Goal: Check status

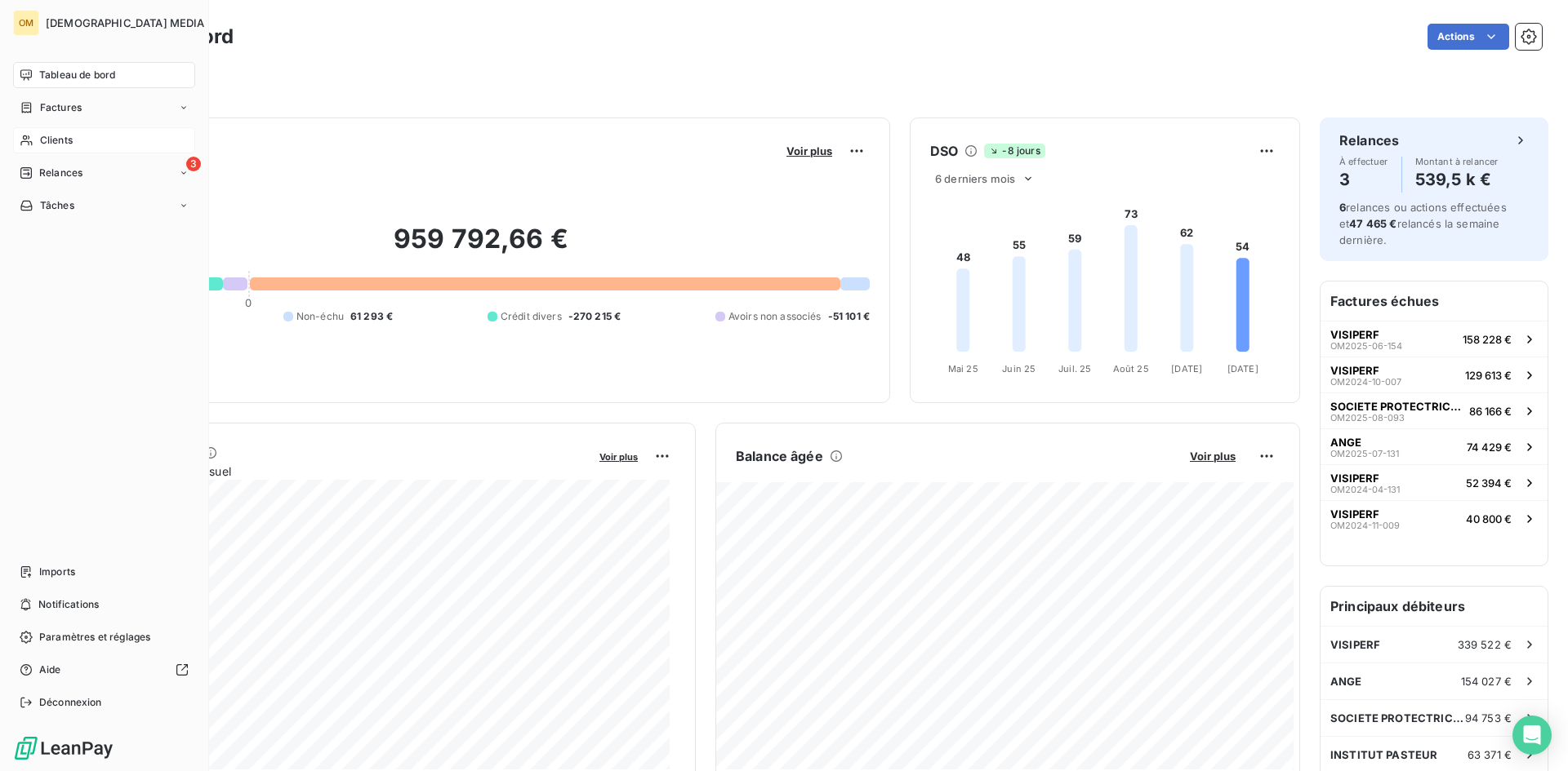
click at [35, 140] on div "Clients" at bounding box center [103, 140] width 182 height 26
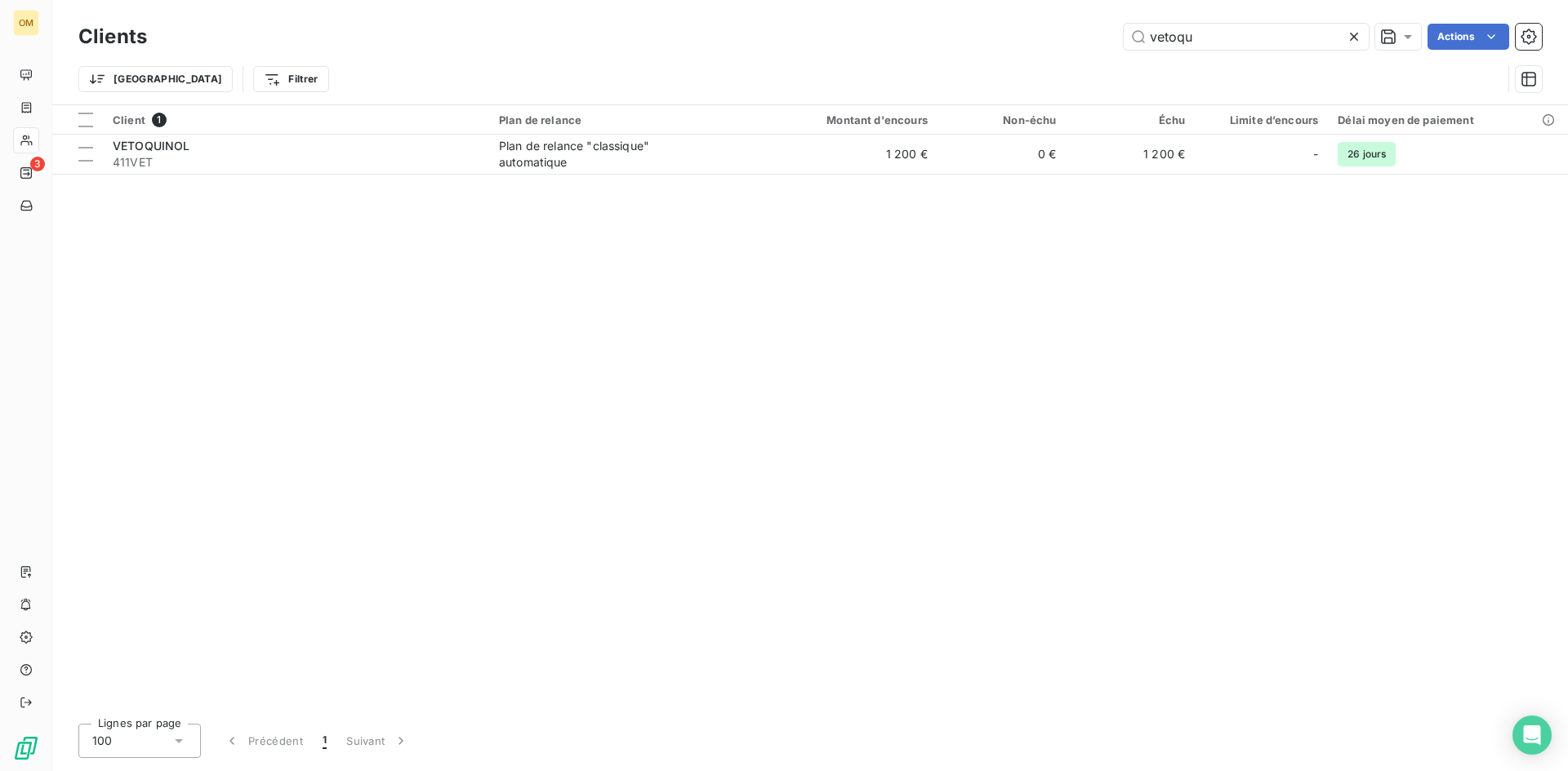
drag, startPoint x: 1221, startPoint y: 38, endPoint x: 670, endPoint y: 17, distance: 551.4
click at [670, 17] on div "Clients vetoqu Actions Trier Filtrer" at bounding box center [810, 52] width 1515 height 104
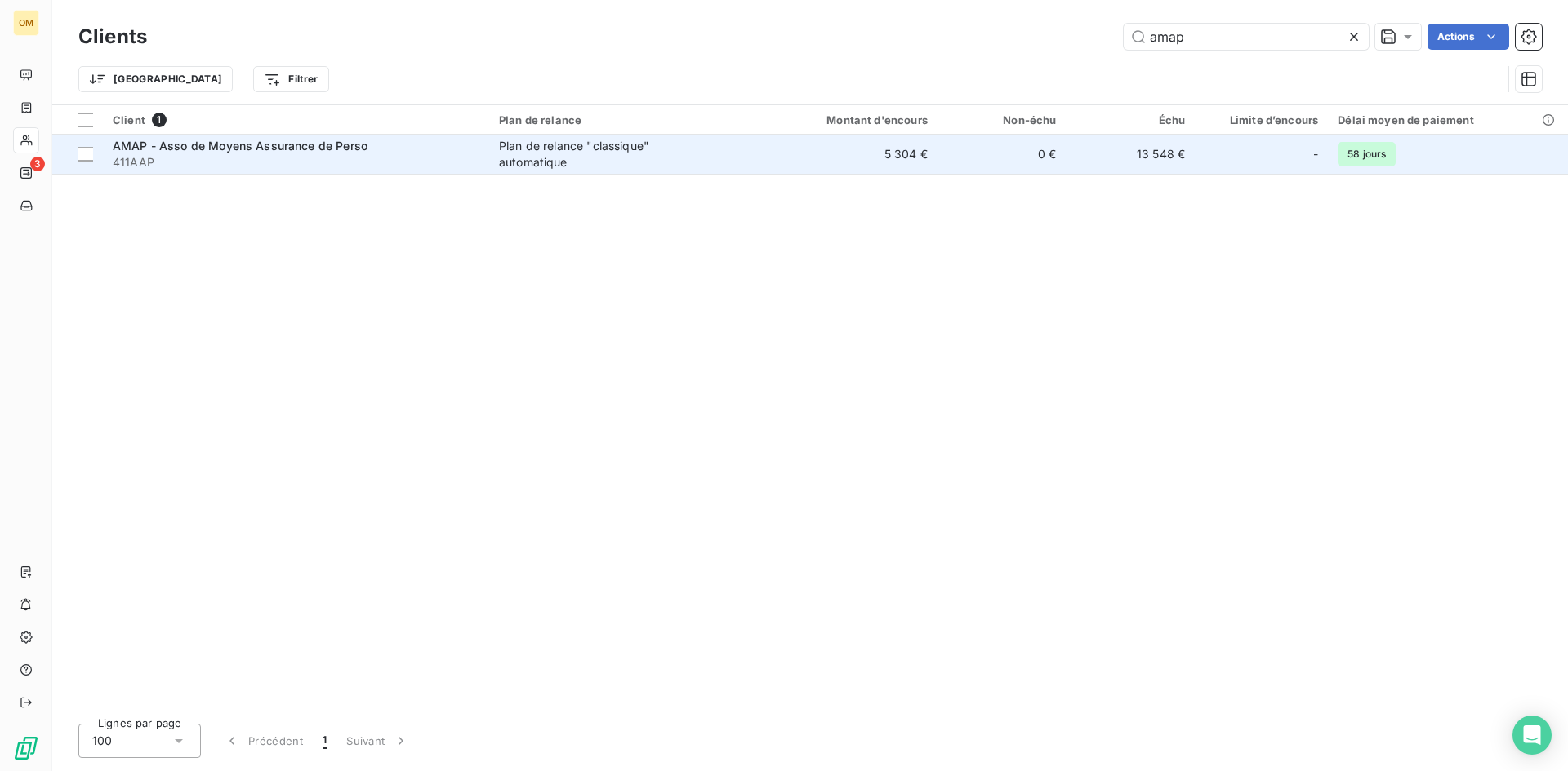
type input "amap"
click at [281, 154] on span "411AAP" at bounding box center [295, 162] width 366 height 16
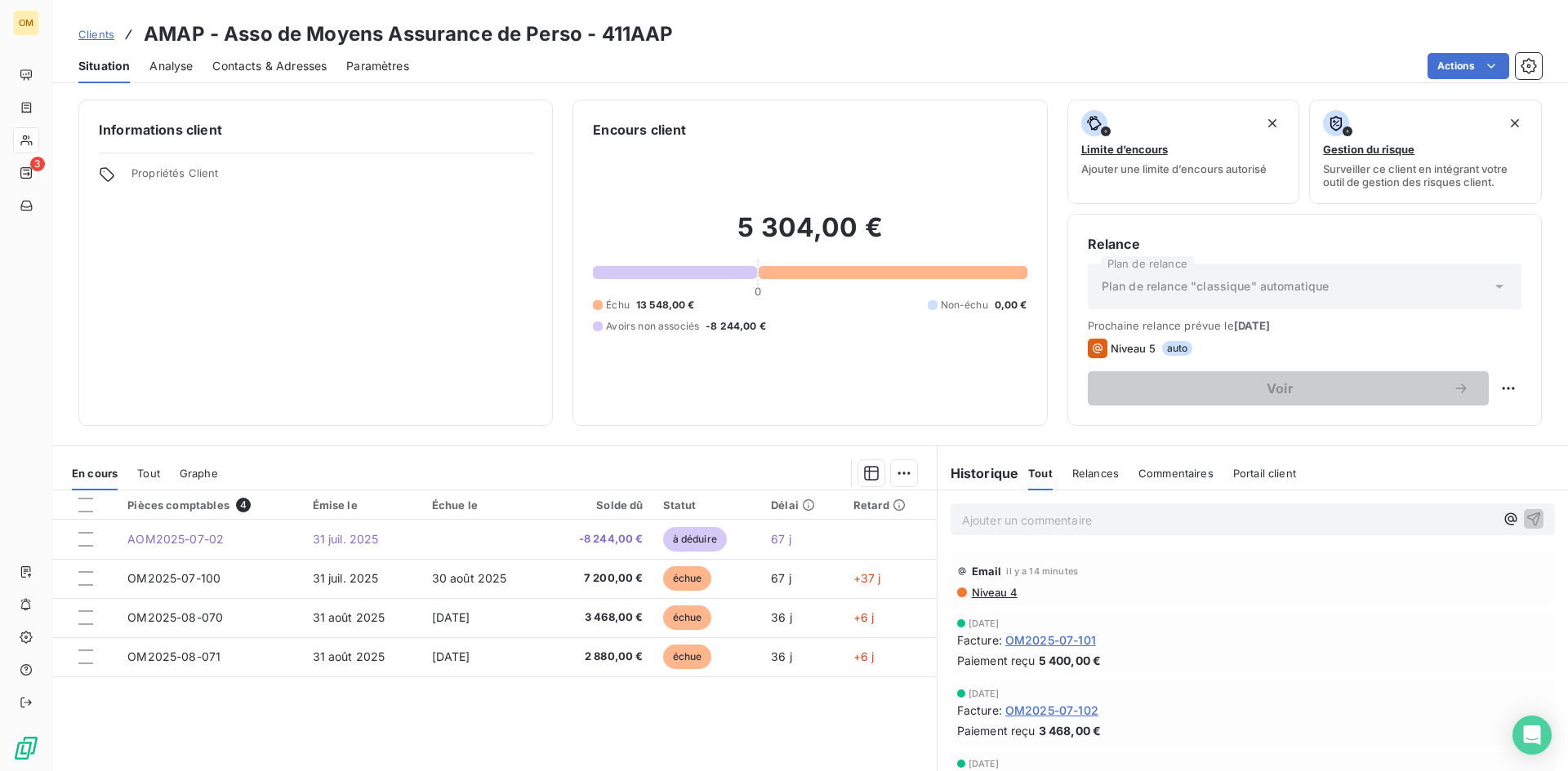
click at [1124, 517] on p "Ajouter un commentaire ﻿" at bounding box center [1227, 520] width 532 height 21
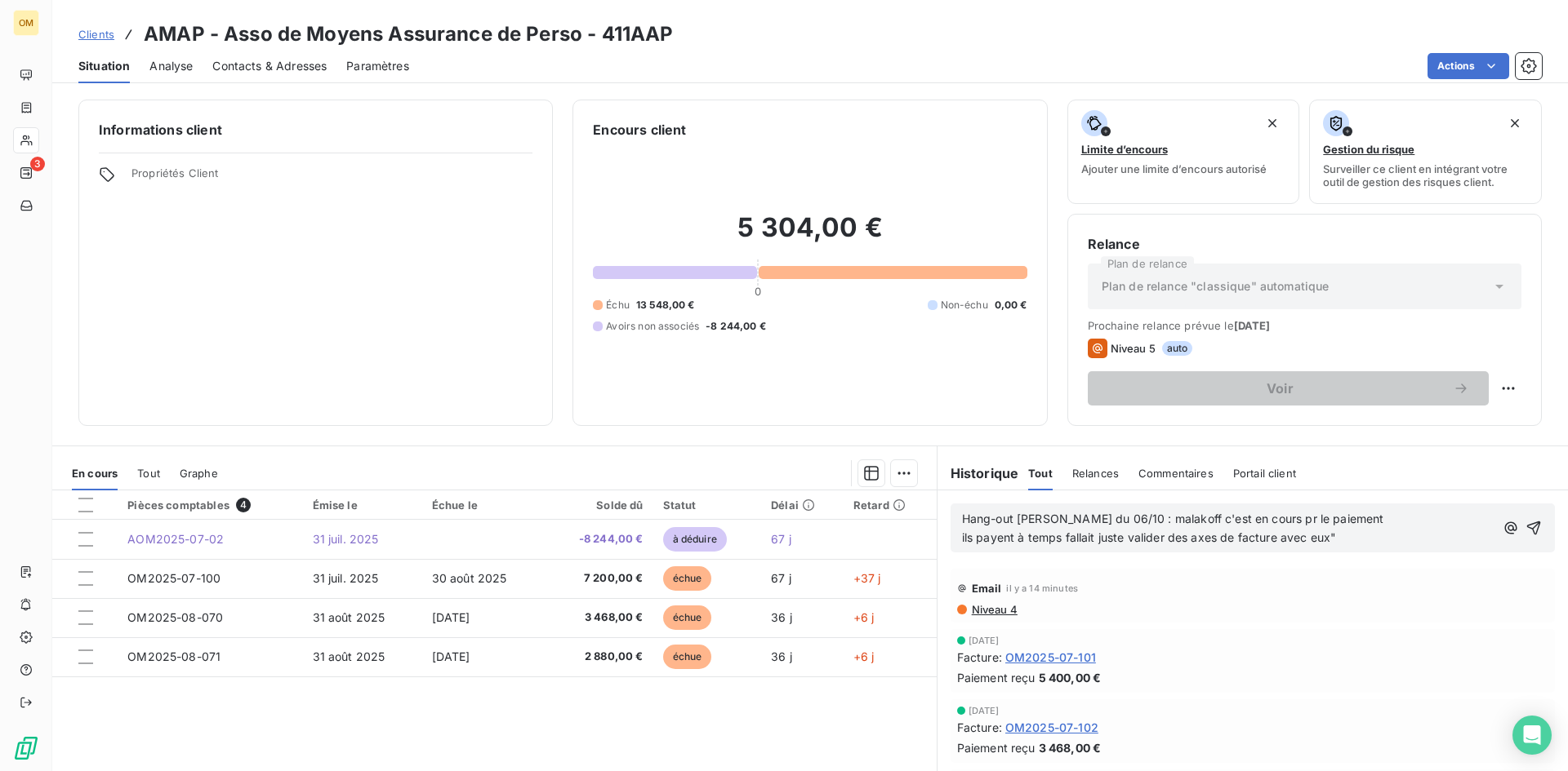
click at [1111, 516] on span "Hang-out [PERSON_NAME] du 06/10 : malakoff c'est en cours pr le paiement" at bounding box center [1173, 518] width 422 height 14
